Goal: Information Seeking & Learning: Learn about a topic

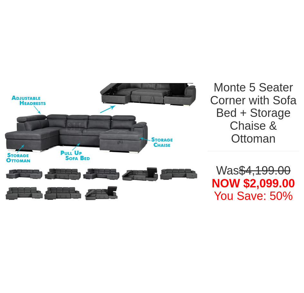
scroll to position [97, 0]
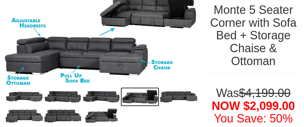
click at [135, 96] on img at bounding box center [140, 96] width 39 height 19
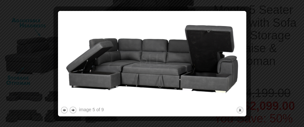
click at [45, 97] on div at bounding box center [152, 63] width 304 height 127
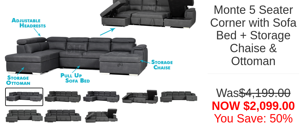
click at [30, 98] on img at bounding box center [24, 96] width 39 height 19
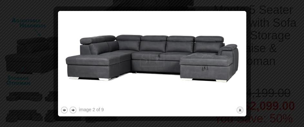
click at [33, 65] on div at bounding box center [152, 63] width 304 height 127
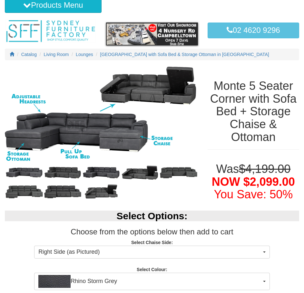
scroll to position [32, 0]
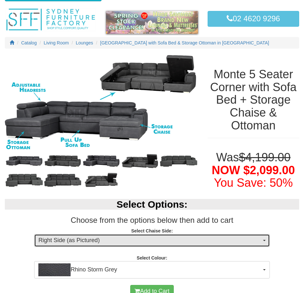
click at [127, 242] on span "Right Side (as Pictured)" at bounding box center [149, 241] width 223 height 8
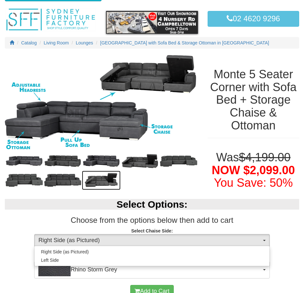
click at [95, 183] on img at bounding box center [101, 180] width 39 height 19
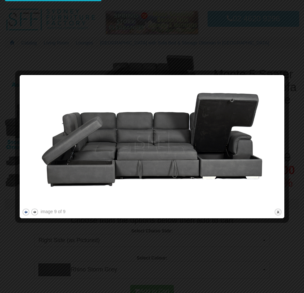
click at [27, 214] on button "previous" at bounding box center [26, 212] width 8 height 8
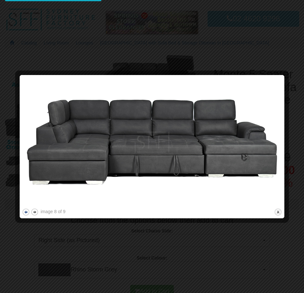
click at [27, 214] on button "previous" at bounding box center [26, 212] width 8 height 8
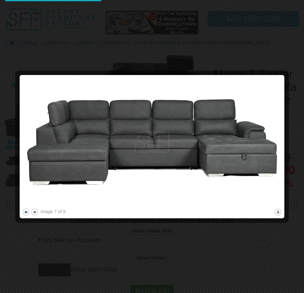
click at [27, 214] on button "previous" at bounding box center [26, 212] width 8 height 8
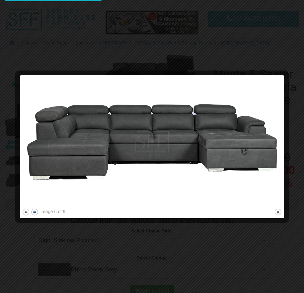
click at [35, 213] on button "next" at bounding box center [35, 212] width 8 height 8
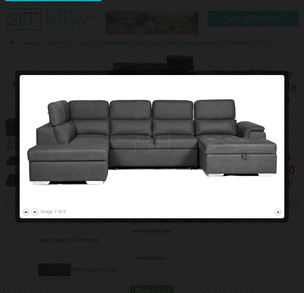
click at [24, 214] on button "previous" at bounding box center [26, 212] width 8 height 8
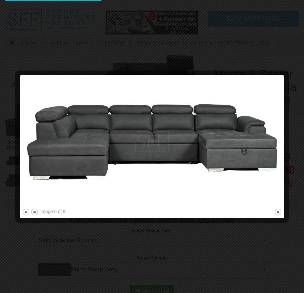
click at [9, 124] on div at bounding box center [152, 146] width 304 height 293
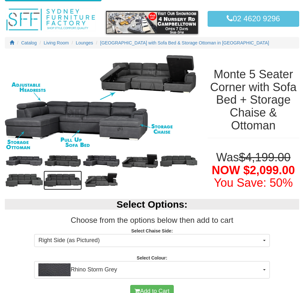
click at [50, 179] on img at bounding box center [63, 180] width 39 height 19
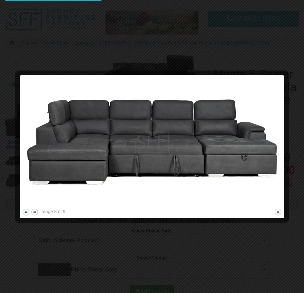
click at [26, 213] on button "previous" at bounding box center [26, 212] width 8 height 8
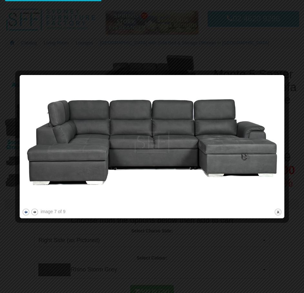
click at [26, 213] on button "previous" at bounding box center [26, 212] width 8 height 8
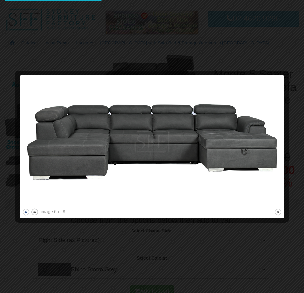
click at [26, 213] on button "previous" at bounding box center [26, 212] width 8 height 8
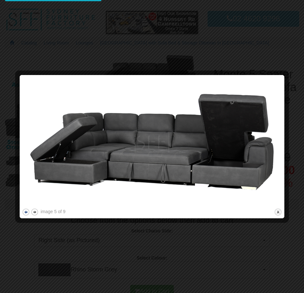
click at [26, 213] on button "previous" at bounding box center [26, 212] width 8 height 8
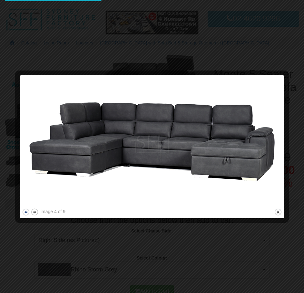
click at [26, 213] on button "previous" at bounding box center [26, 212] width 8 height 8
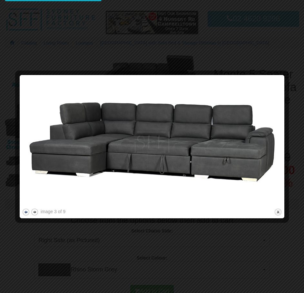
click at [24, 212] on button "previous" at bounding box center [26, 212] width 8 height 8
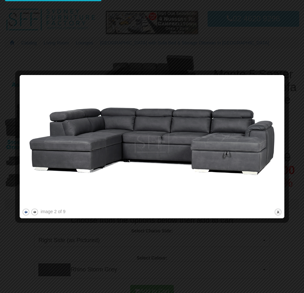
click at [24, 212] on button "previous" at bounding box center [26, 212] width 8 height 8
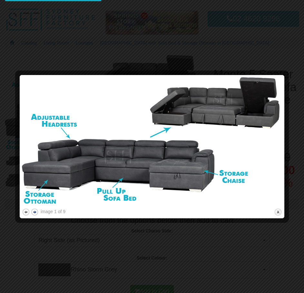
click at [35, 212] on button "next" at bounding box center [35, 212] width 8 height 8
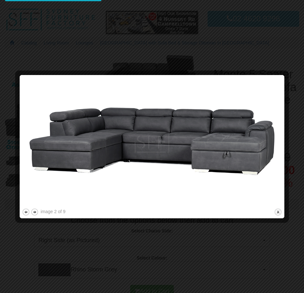
click at [23, 237] on div at bounding box center [152, 146] width 304 height 293
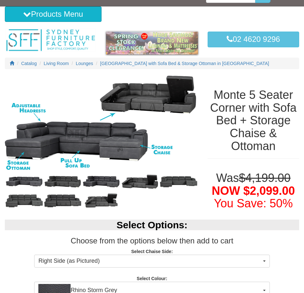
scroll to position [0, 0]
